Goal: Task Accomplishment & Management: Use online tool/utility

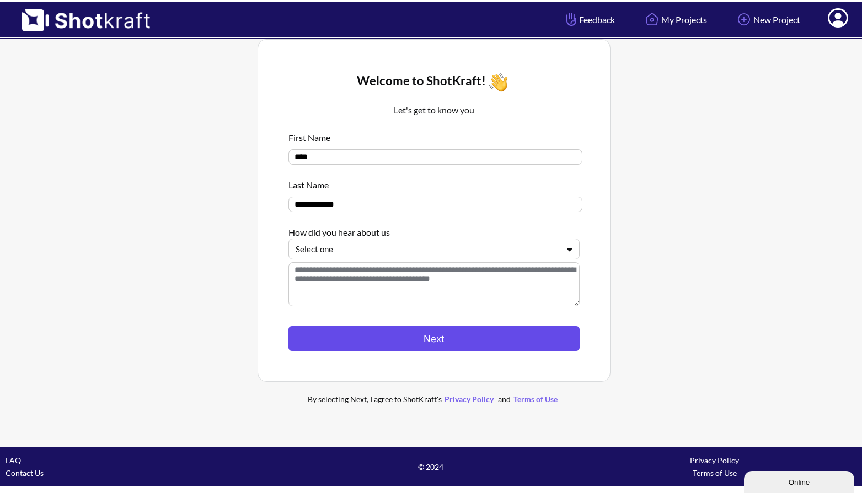
drag, startPoint x: 0, startPoint y: 0, endPoint x: 356, endPoint y: 341, distance: 493.2
click at [356, 341] on button "Next" at bounding box center [433, 338] width 291 height 25
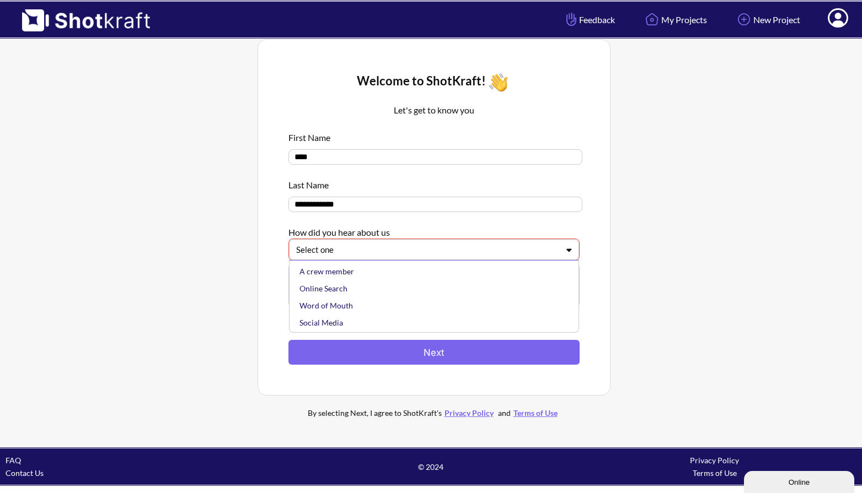
drag, startPoint x: 356, startPoint y: 341, endPoint x: 357, endPoint y: 252, distance: 88.7
click at [357, 252] on div at bounding box center [427, 250] width 262 height 13
click at [357, 278] on div "A crew member" at bounding box center [436, 271] width 279 height 17
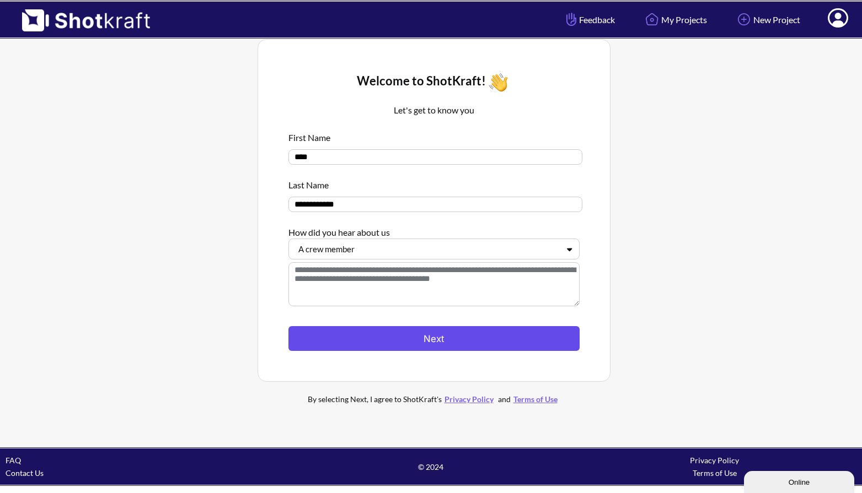
drag, startPoint x: 357, startPoint y: 252, endPoint x: 367, endPoint y: 342, distance: 90.4
click at [367, 342] on button "Next" at bounding box center [433, 338] width 291 height 25
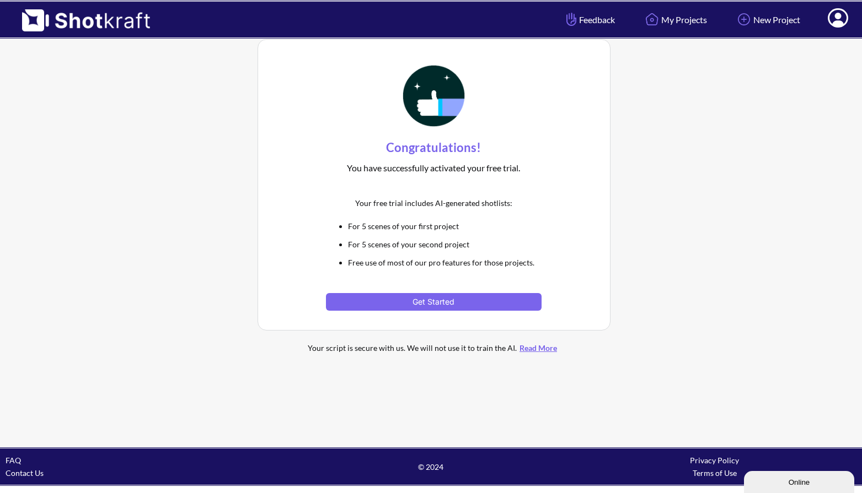
click at [428, 298] on button "Get Started" at bounding box center [434, 302] width 216 height 18
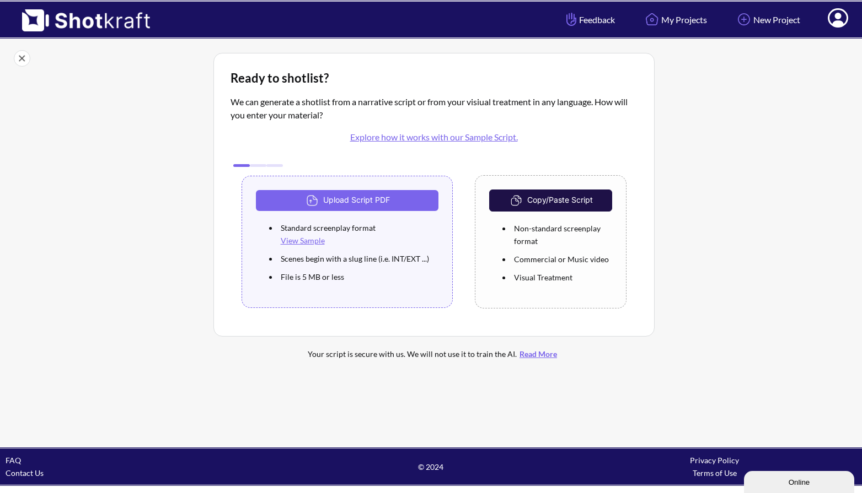
click at [784, 22] on link "New Project" at bounding box center [767, 19] width 82 height 29
click at [549, 201] on button "Copy/Paste Script" at bounding box center [550, 201] width 122 height 22
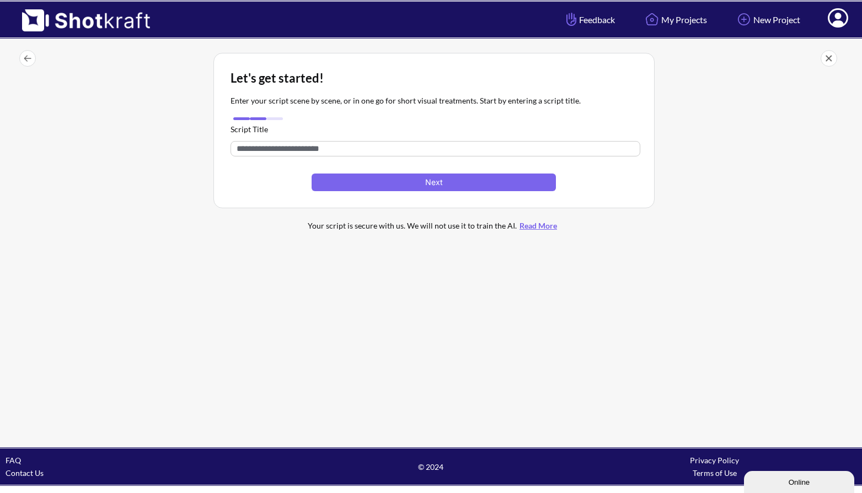
click at [382, 152] on input "text" at bounding box center [435, 148] width 410 height 15
type input "****"
click at [427, 199] on div "Let's get started! Enter your script scene by scene, or in one go for short vis…" at bounding box center [433, 130] width 441 height 155
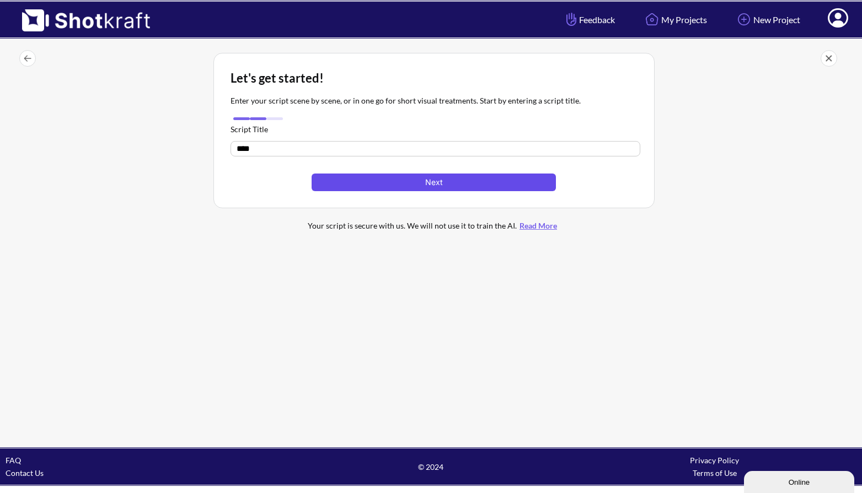
drag, startPoint x: 0, startPoint y: 0, endPoint x: 427, endPoint y: 179, distance: 462.5
click at [427, 179] on button "Next" at bounding box center [433, 183] width 244 height 18
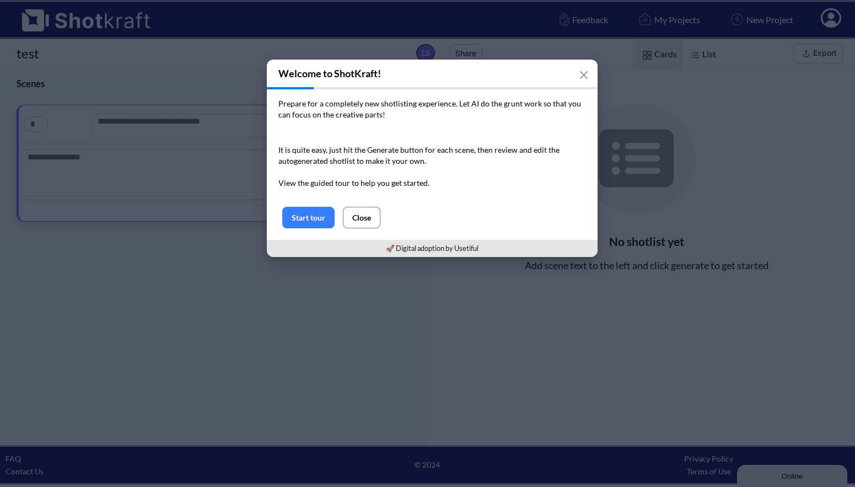
drag, startPoint x: 0, startPoint y: 0, endPoint x: 370, endPoint y: 217, distance: 428.9
click at [370, 217] on button "Close" at bounding box center [361, 217] width 37 height 21
